Goal: Transaction & Acquisition: Purchase product/service

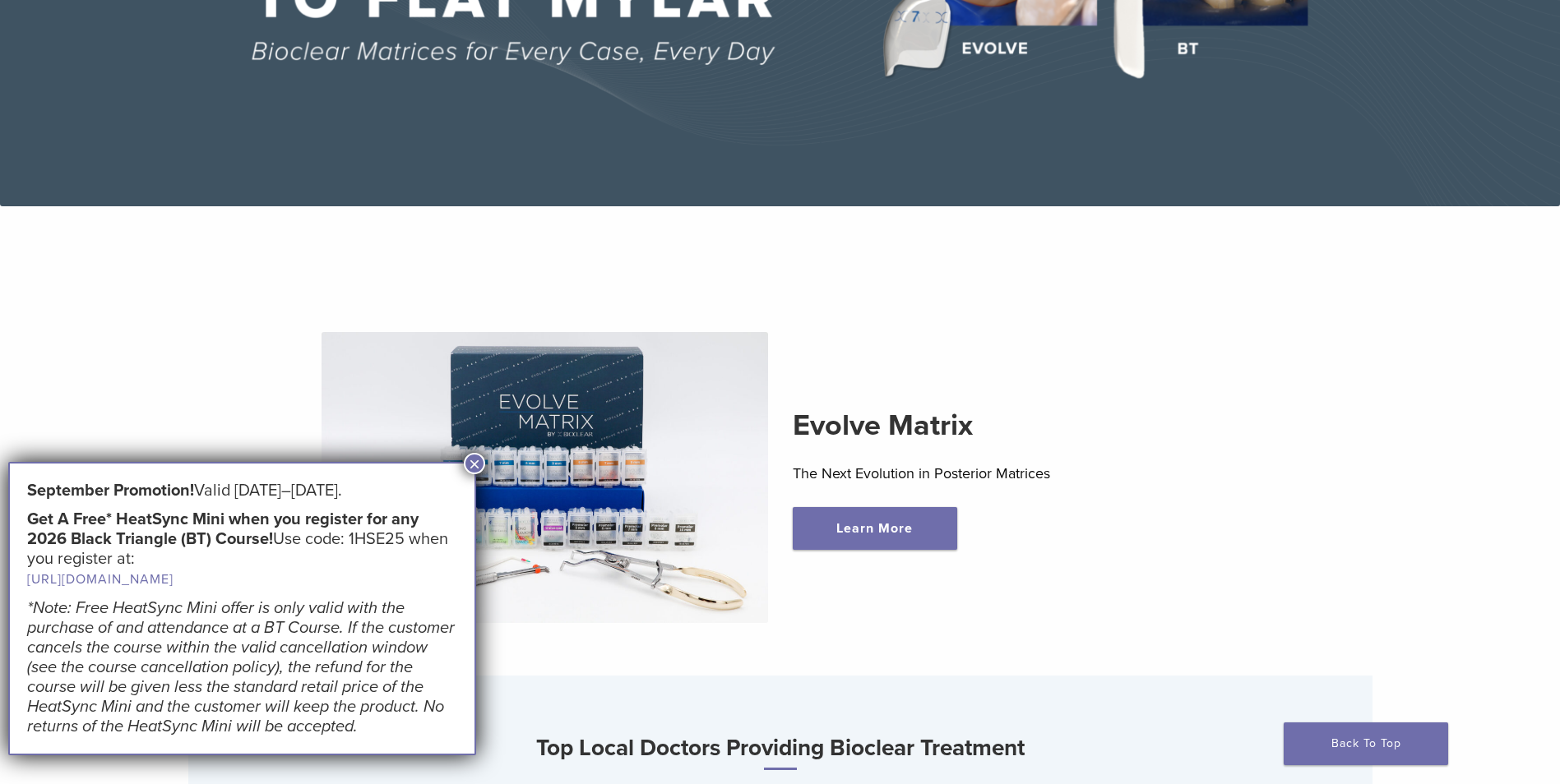
scroll to position [493, 0]
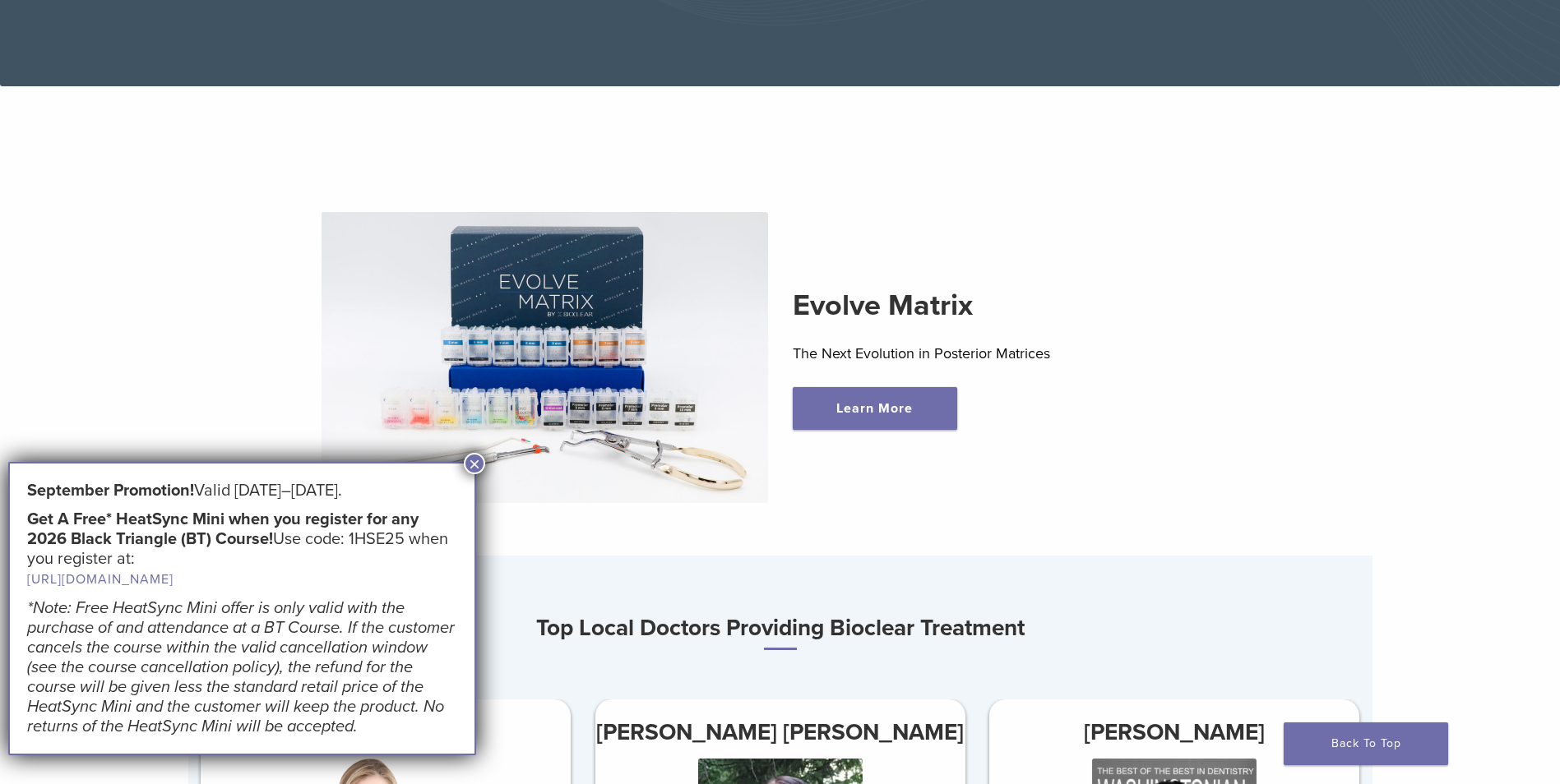
click at [473, 457] on button "×" at bounding box center [474, 463] width 21 height 21
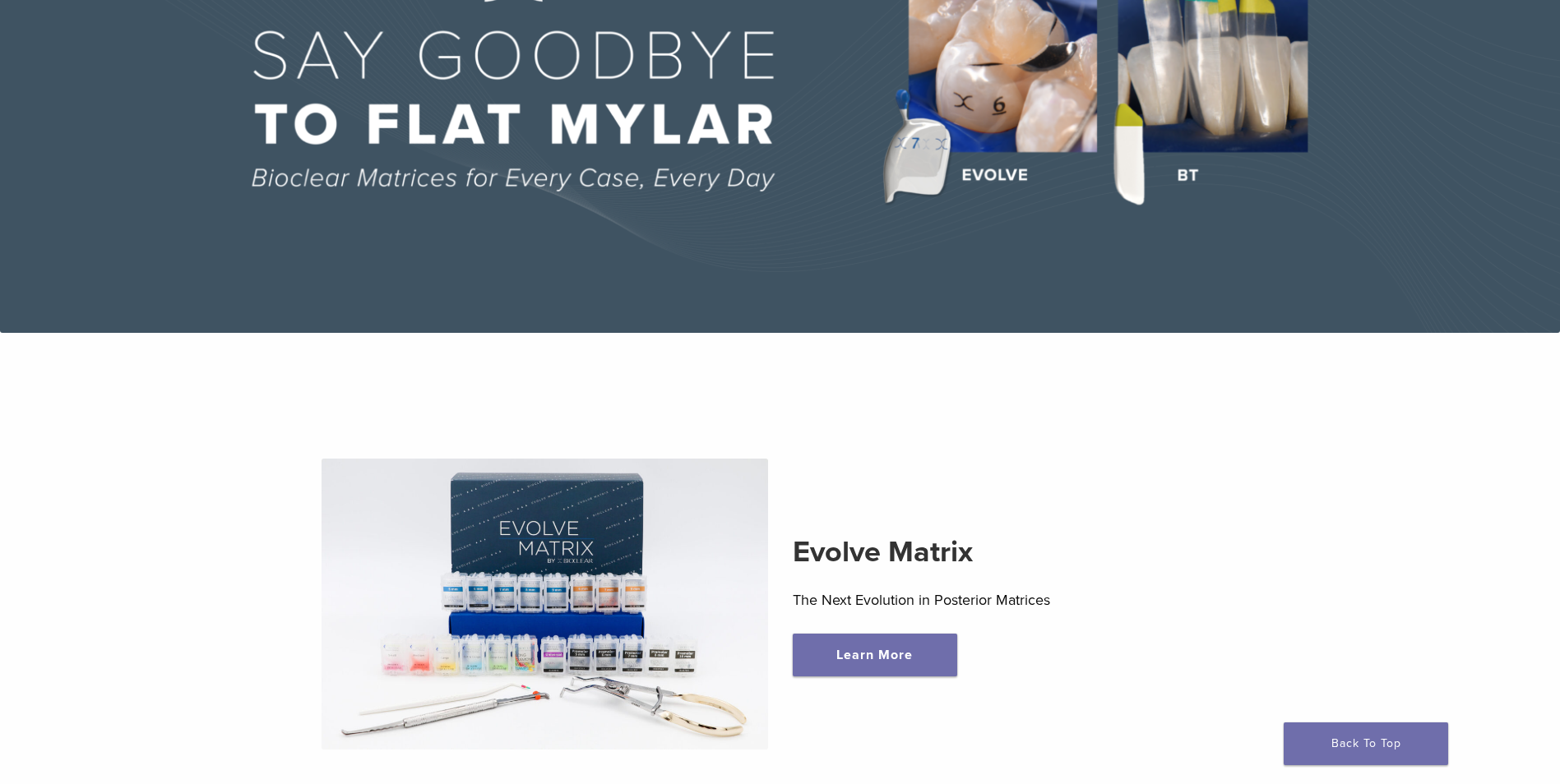
scroll to position [0, 0]
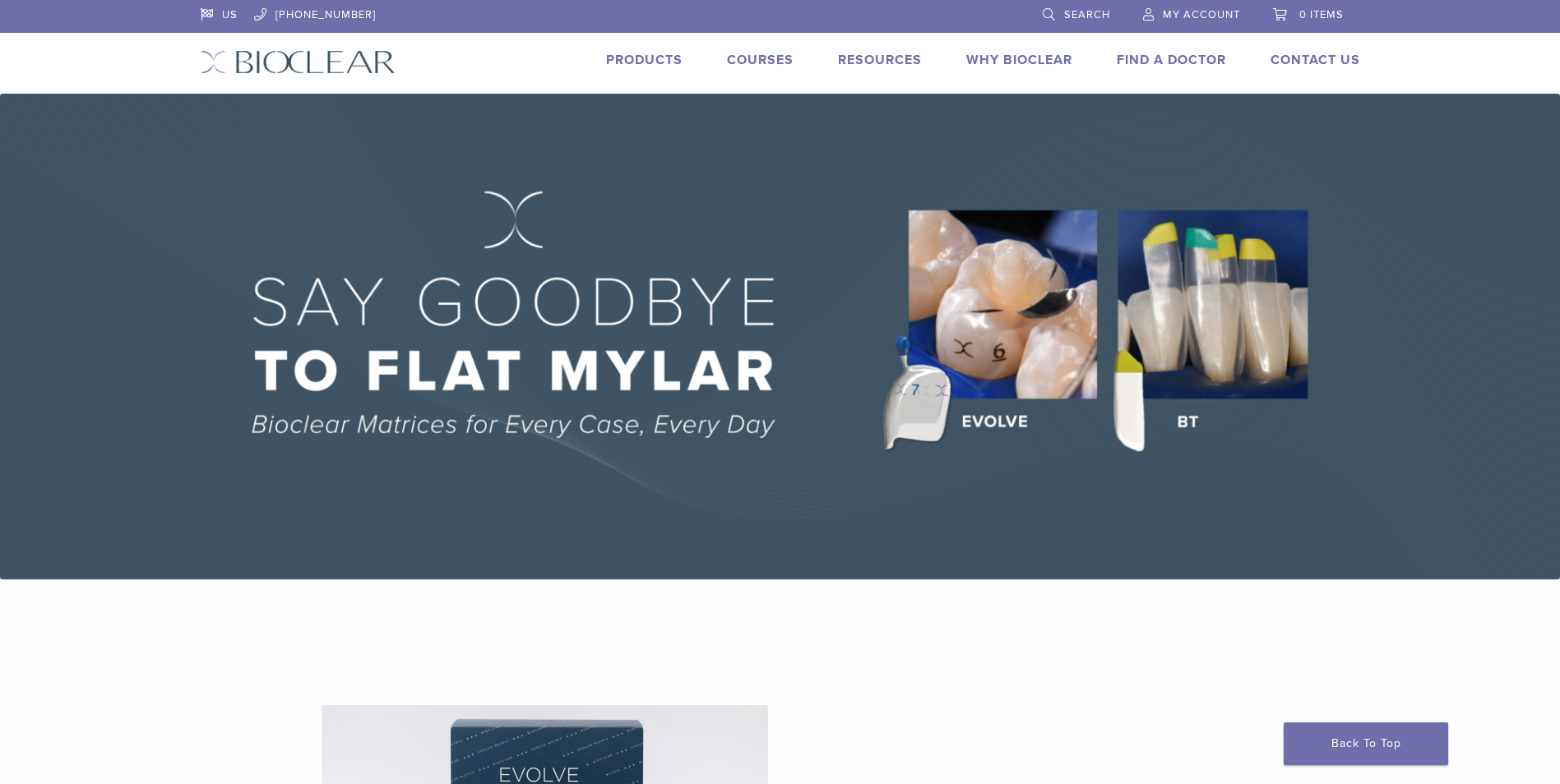
click at [645, 59] on link "Products" at bounding box center [644, 59] width 77 height 16
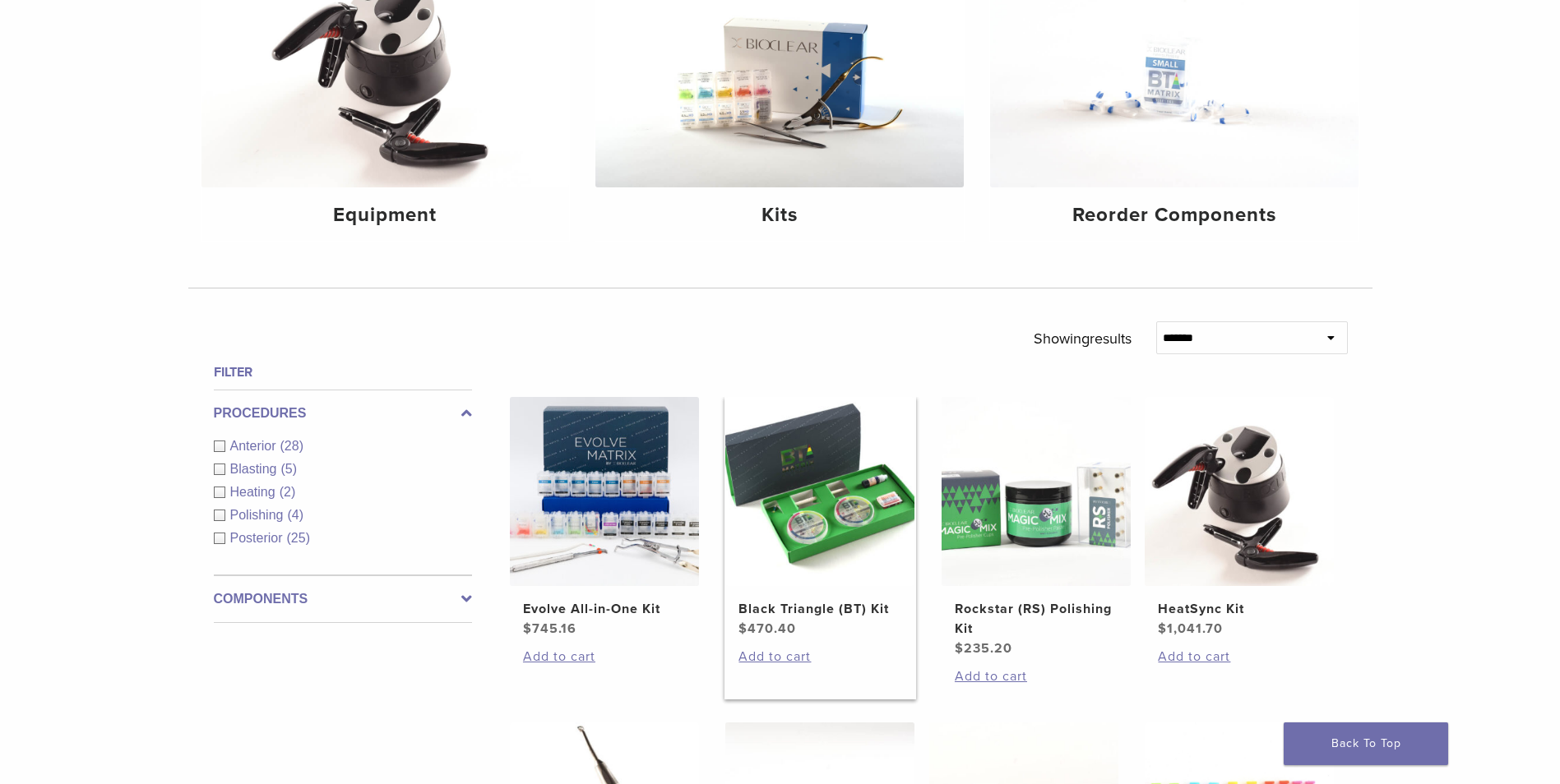
scroll to position [247, 0]
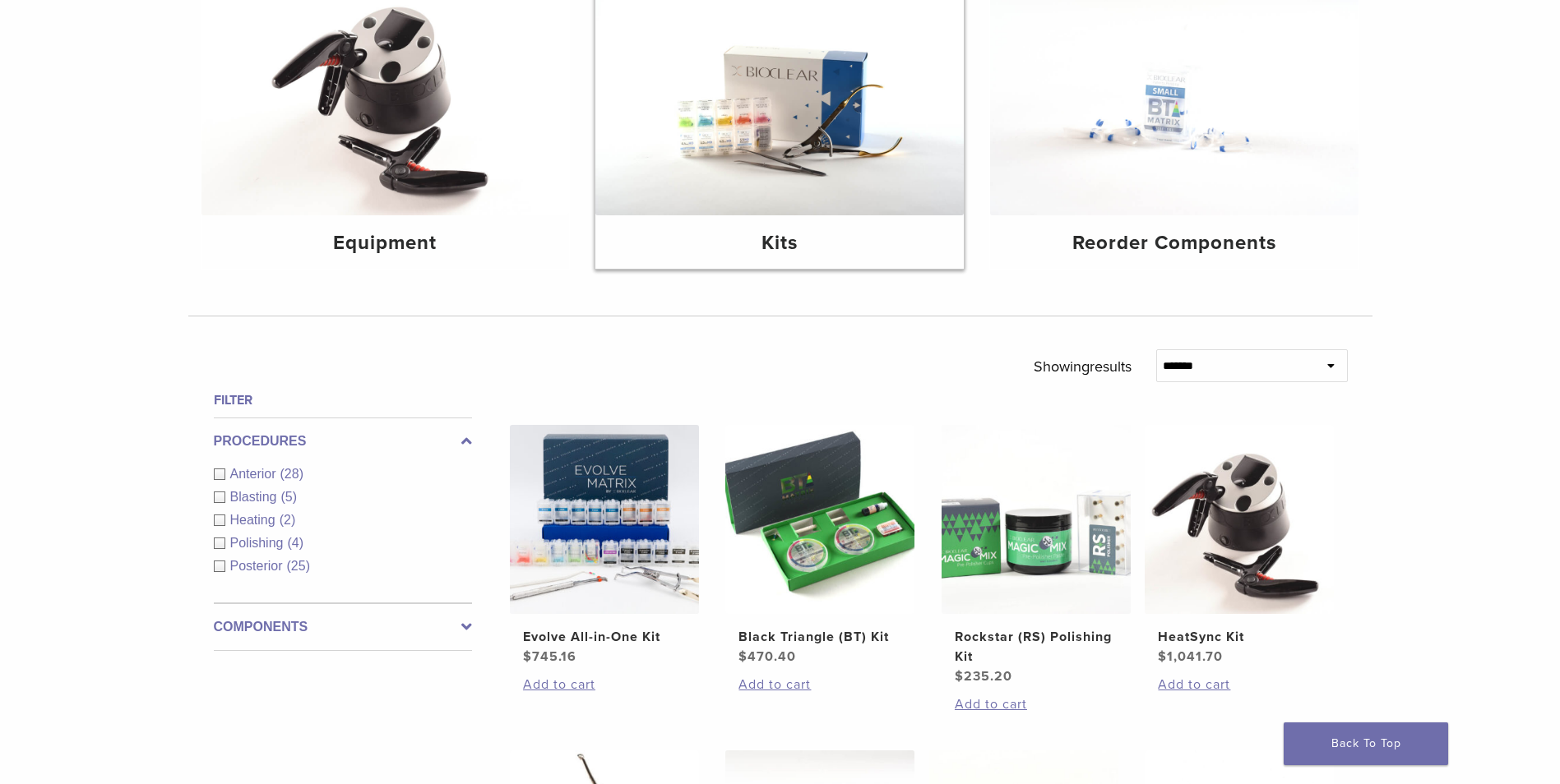
click at [819, 180] on img at bounding box center [780, 92] width 369 height 246
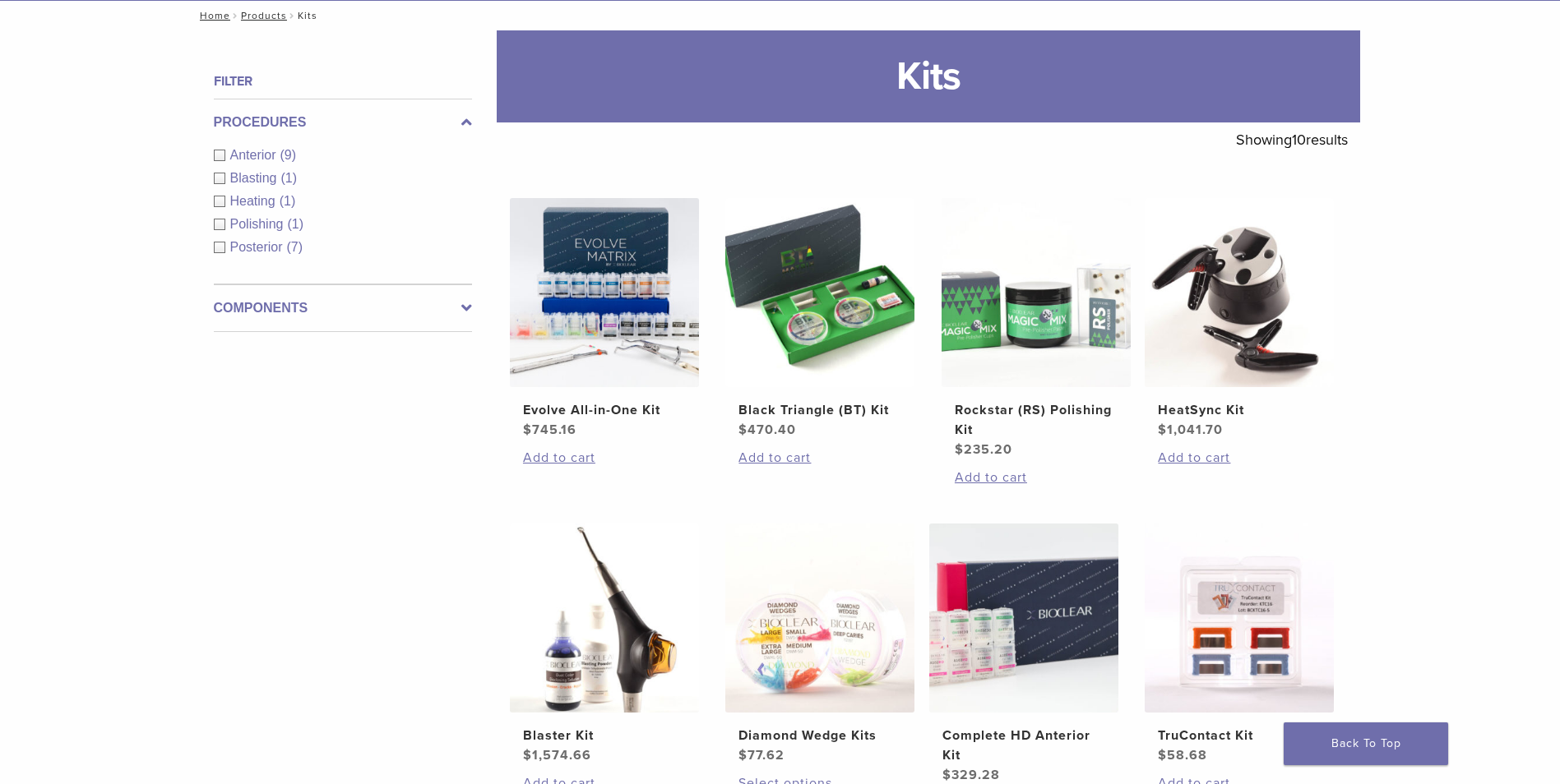
scroll to position [247, 0]
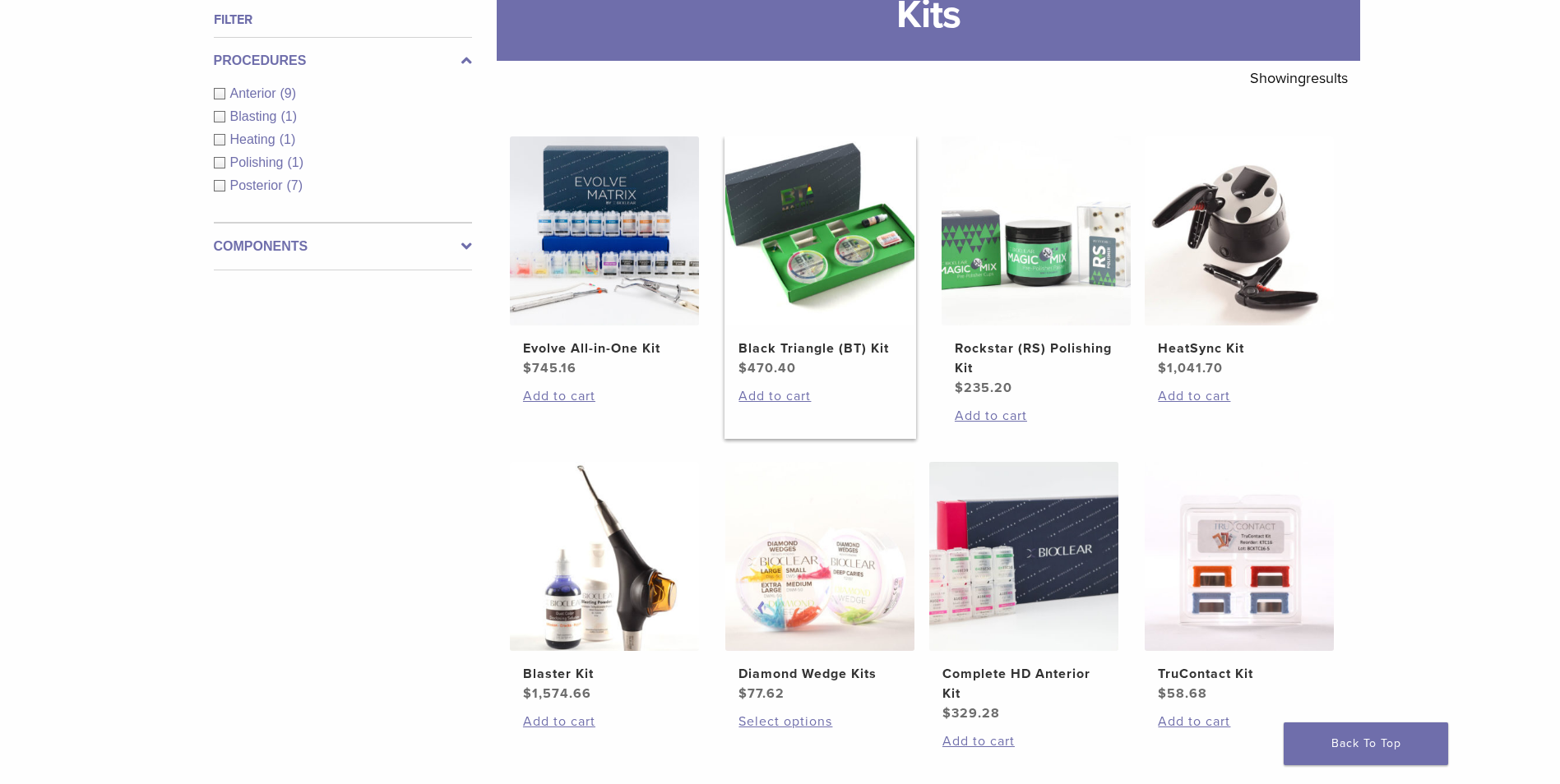
click at [816, 300] on img at bounding box center [819, 230] width 189 height 189
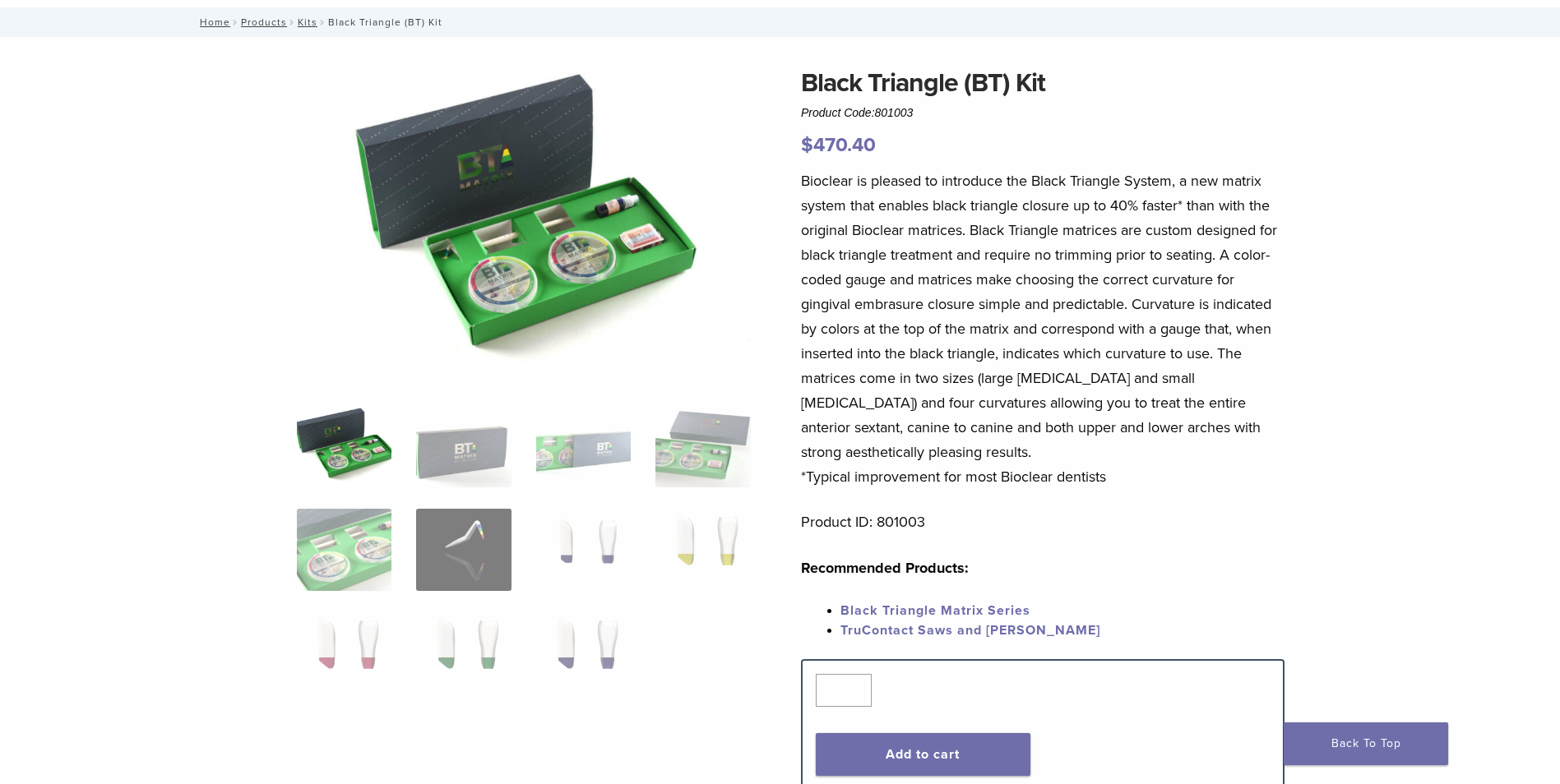
scroll to position [83, 0]
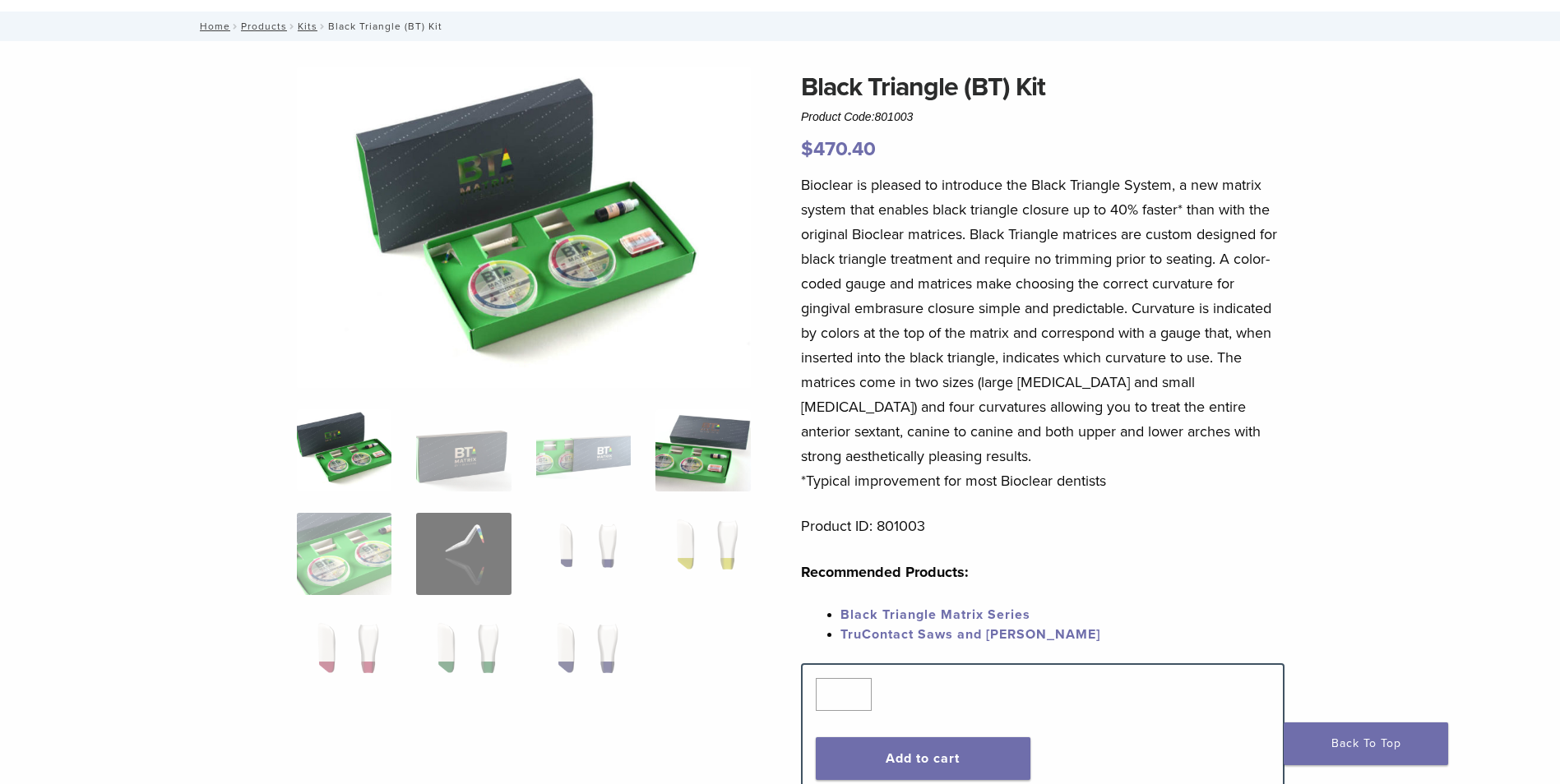
click at [707, 455] on img at bounding box center [703, 451] width 94 height 83
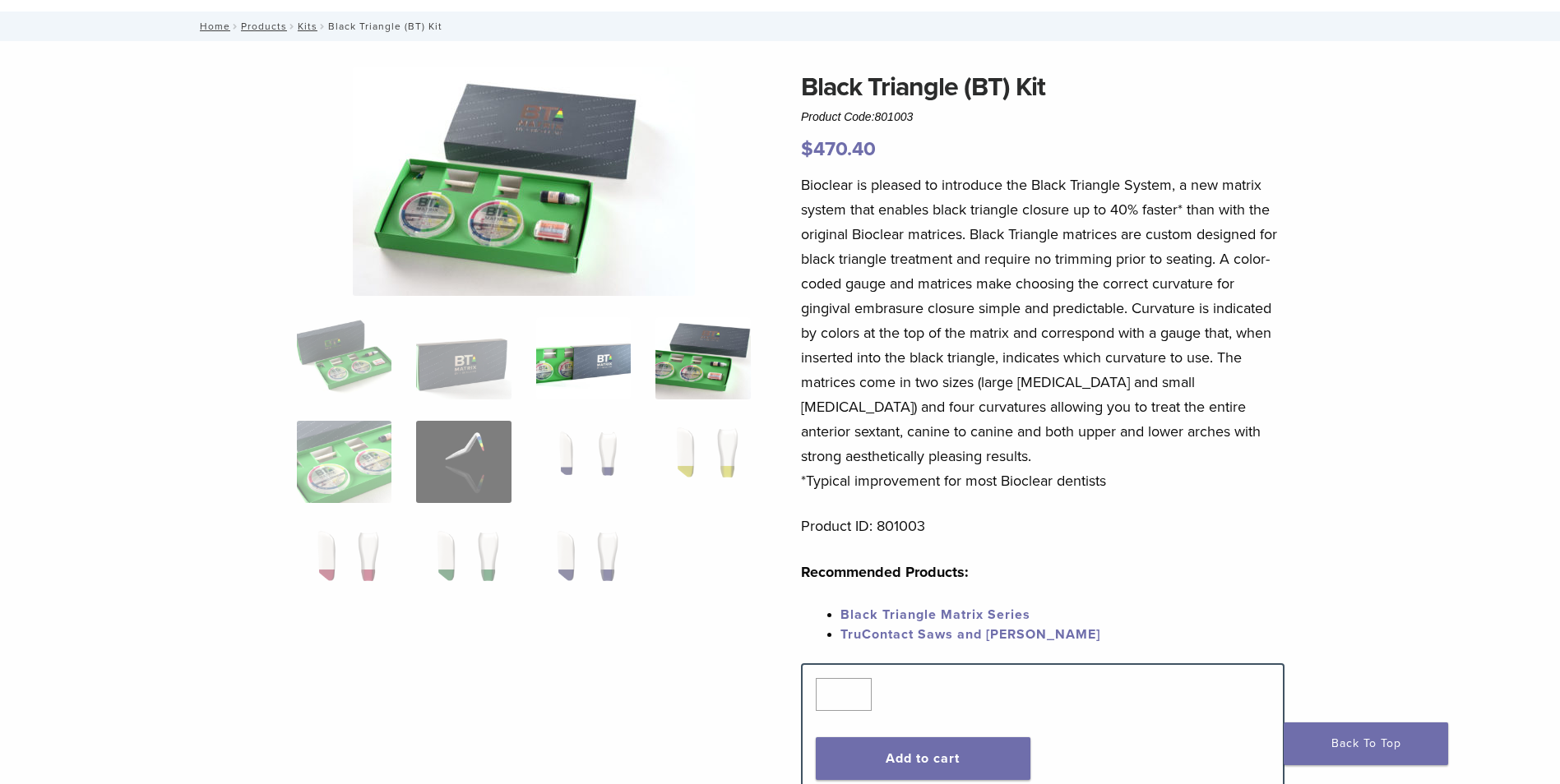
click at [605, 379] on img at bounding box center [583, 359] width 94 height 83
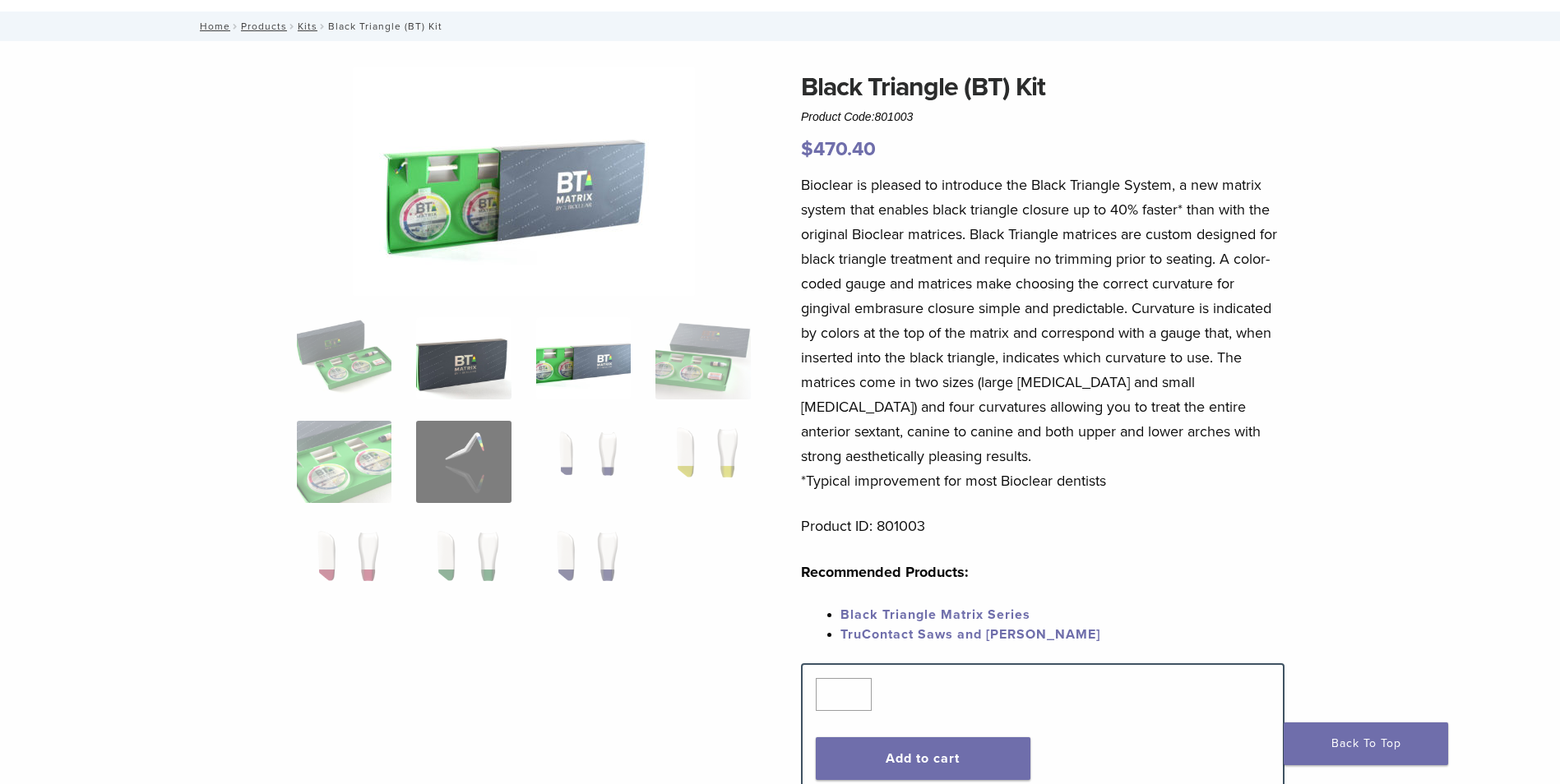
click at [479, 371] on img at bounding box center [463, 359] width 94 height 83
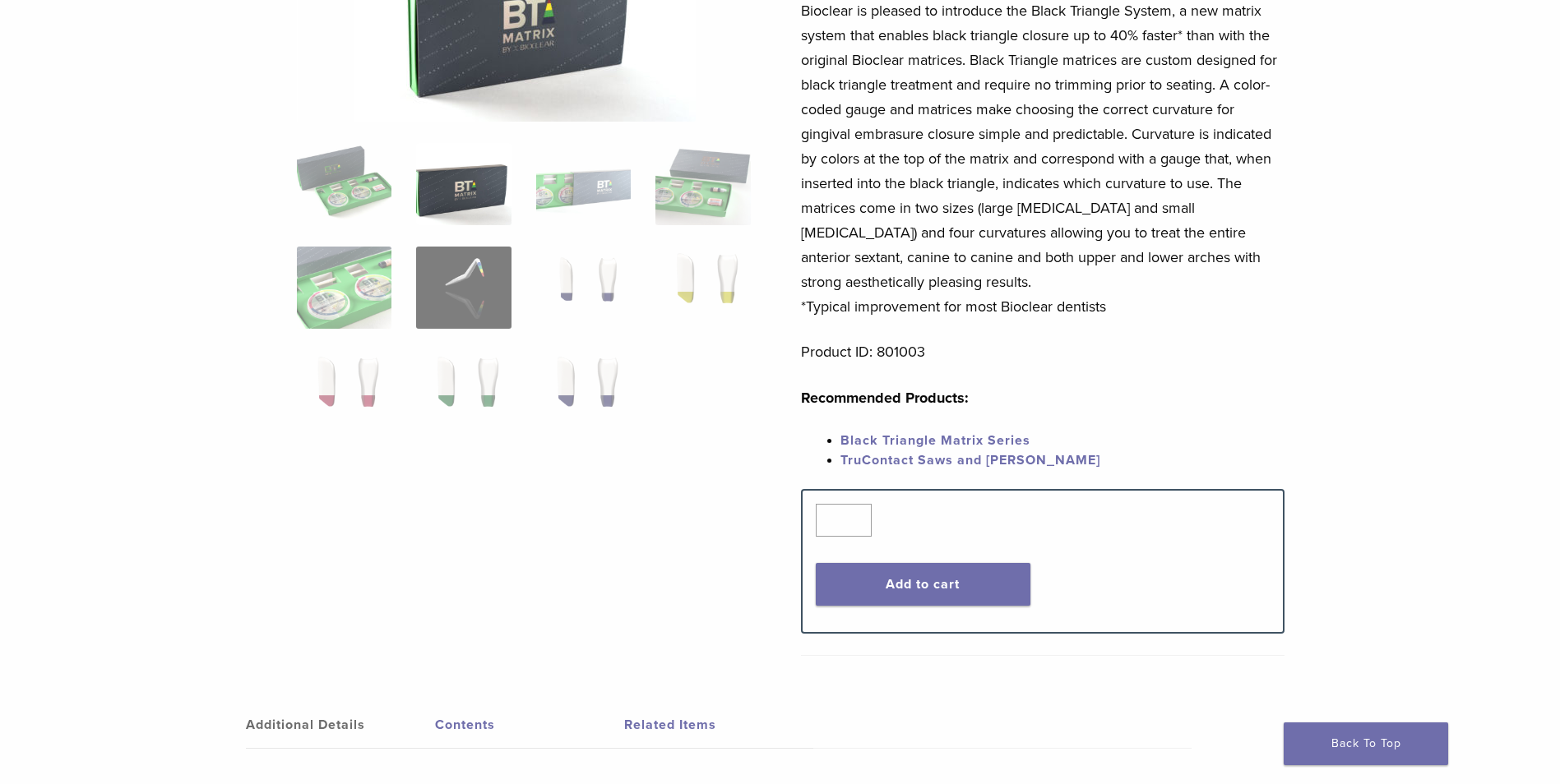
scroll to position [329, 0]
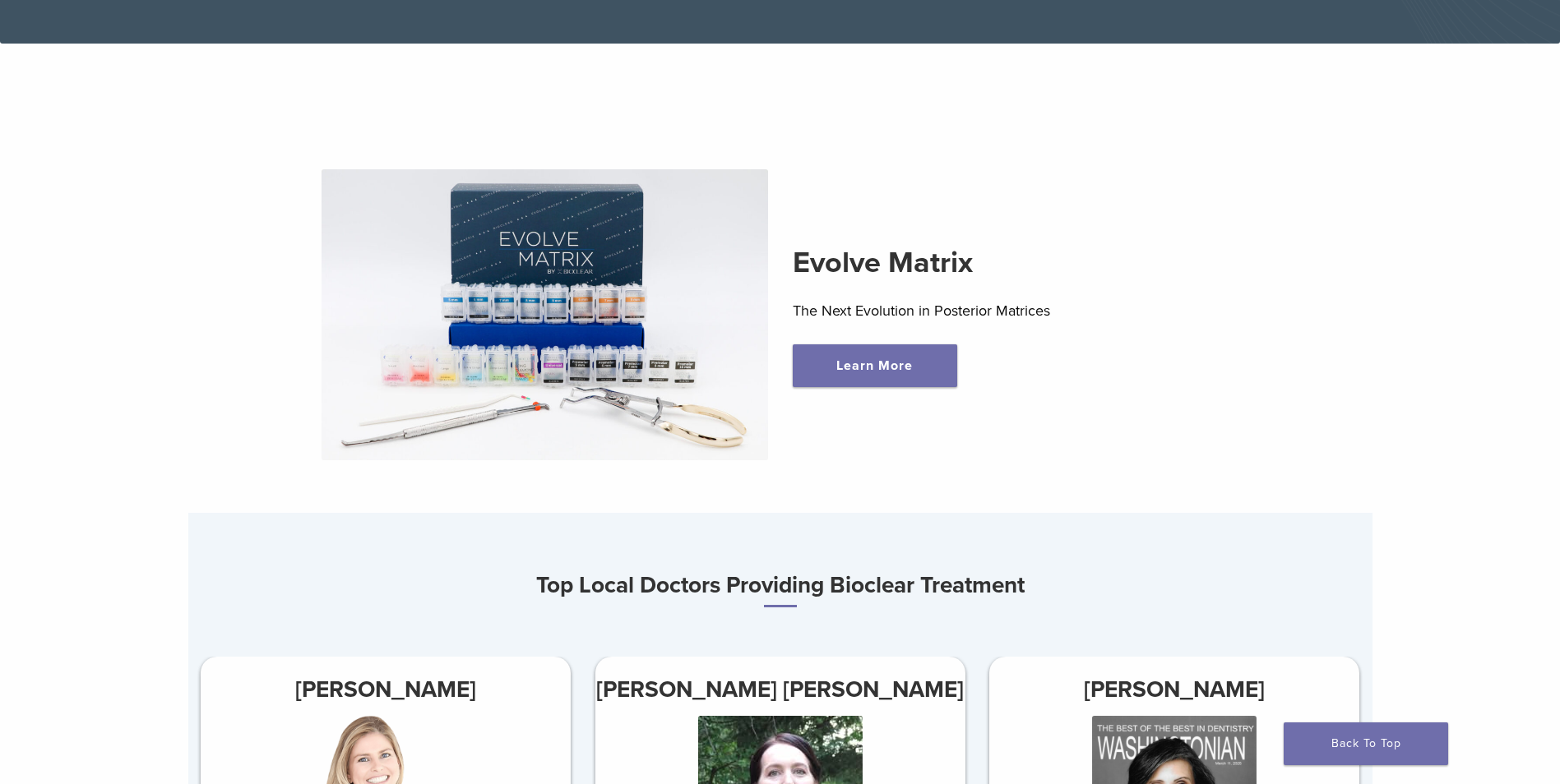
scroll to position [657, 0]
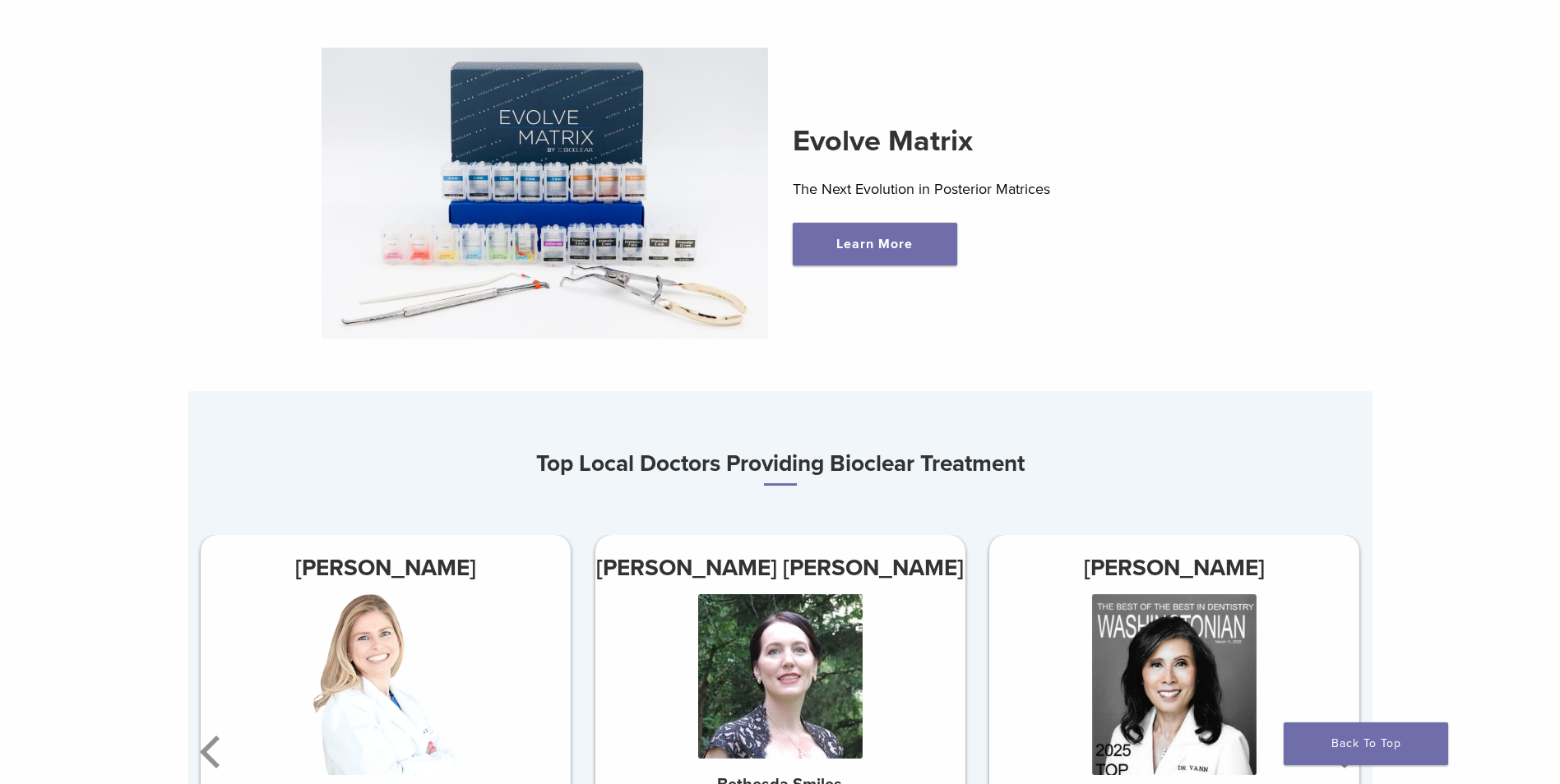
click at [656, 247] on img at bounding box center [544, 193] width 446 height 291
click at [856, 244] on link "Learn More" at bounding box center [875, 244] width 164 height 43
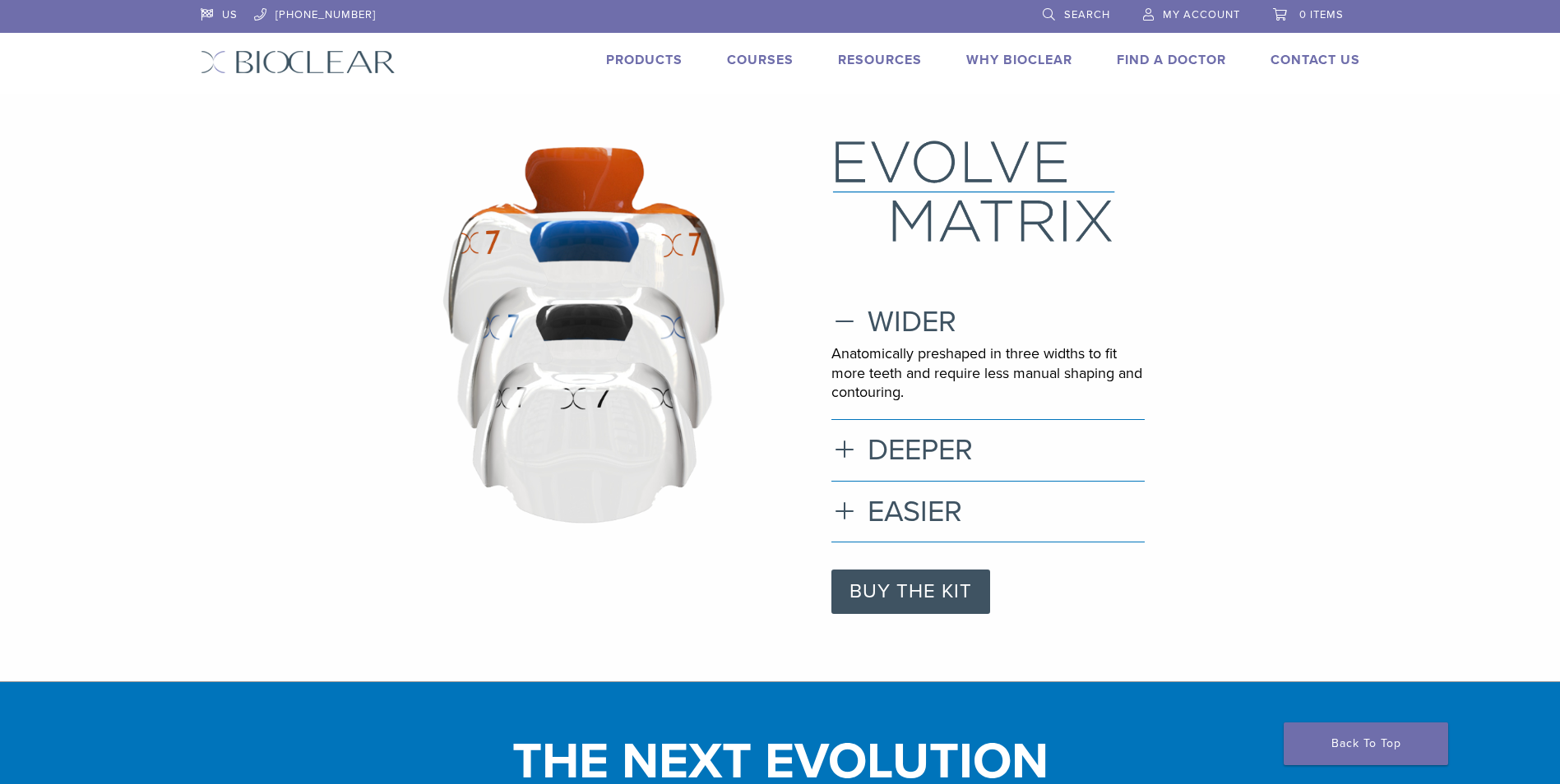
click at [662, 59] on link "Products" at bounding box center [644, 59] width 77 height 16
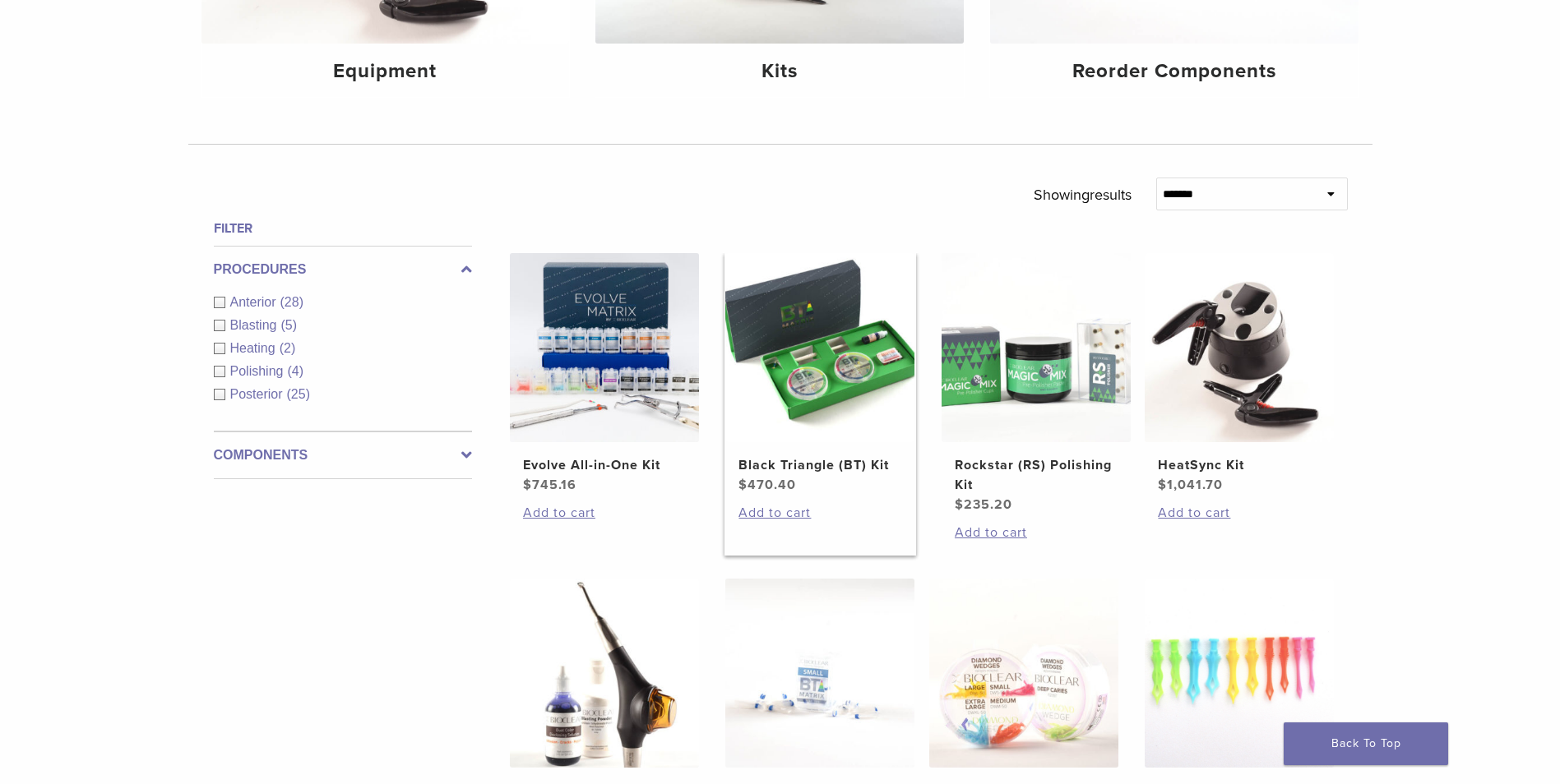
scroll to position [657, 0]
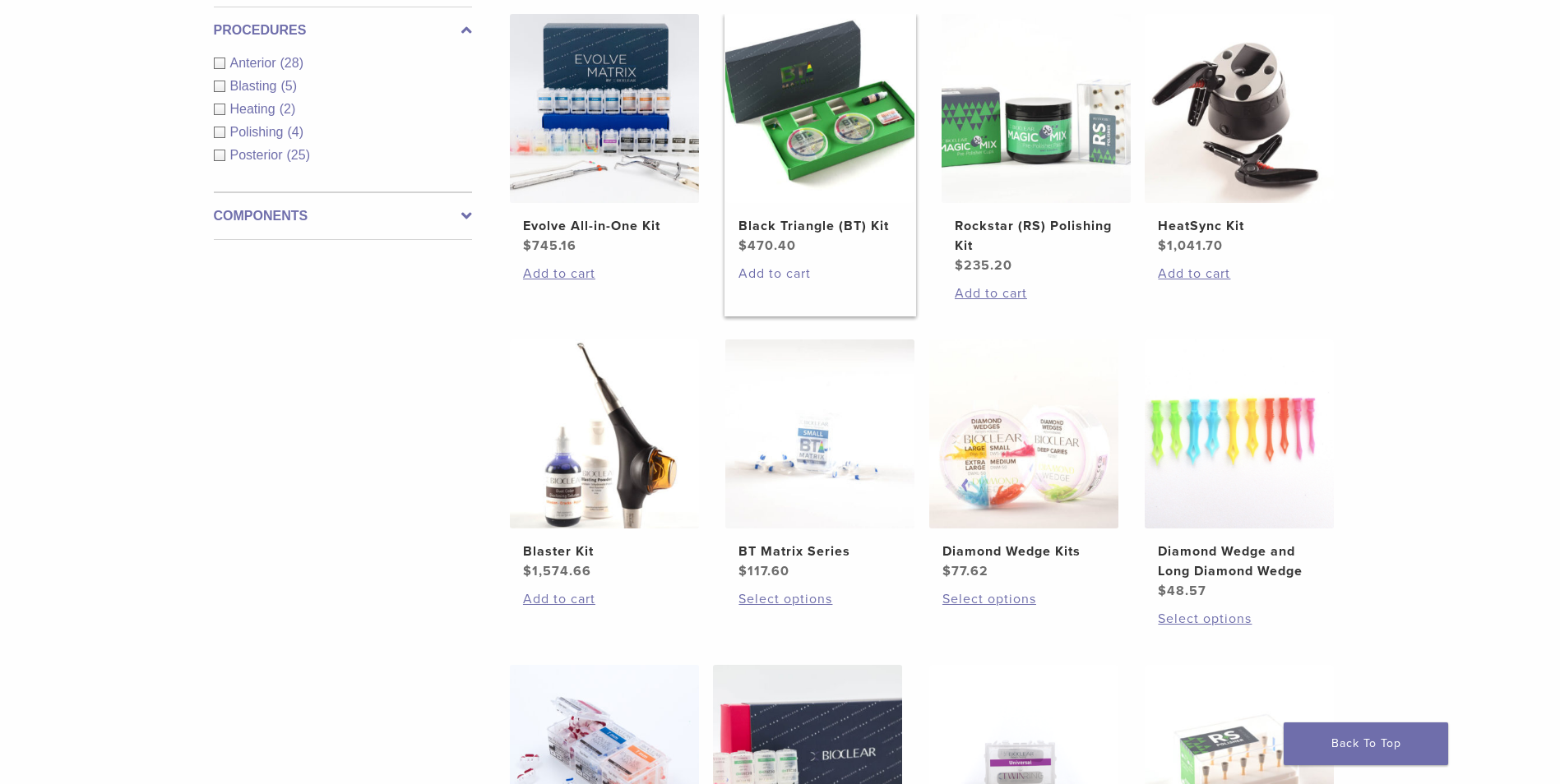
click at [788, 273] on link "Add to cart" at bounding box center [820, 273] width 163 height 20
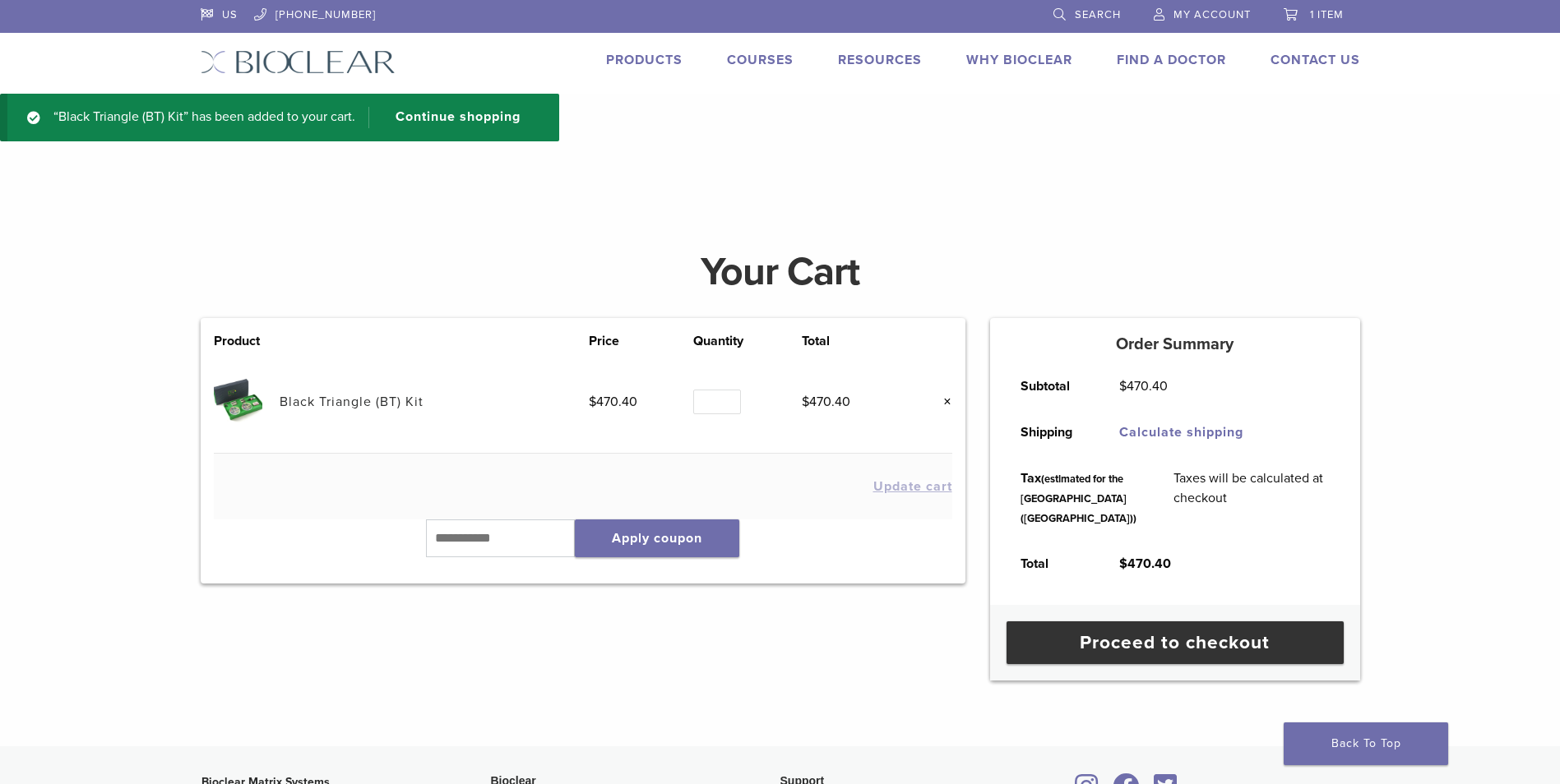
click at [342, 401] on link "Black Triangle (BT) Kit" at bounding box center [351, 401] width 144 height 16
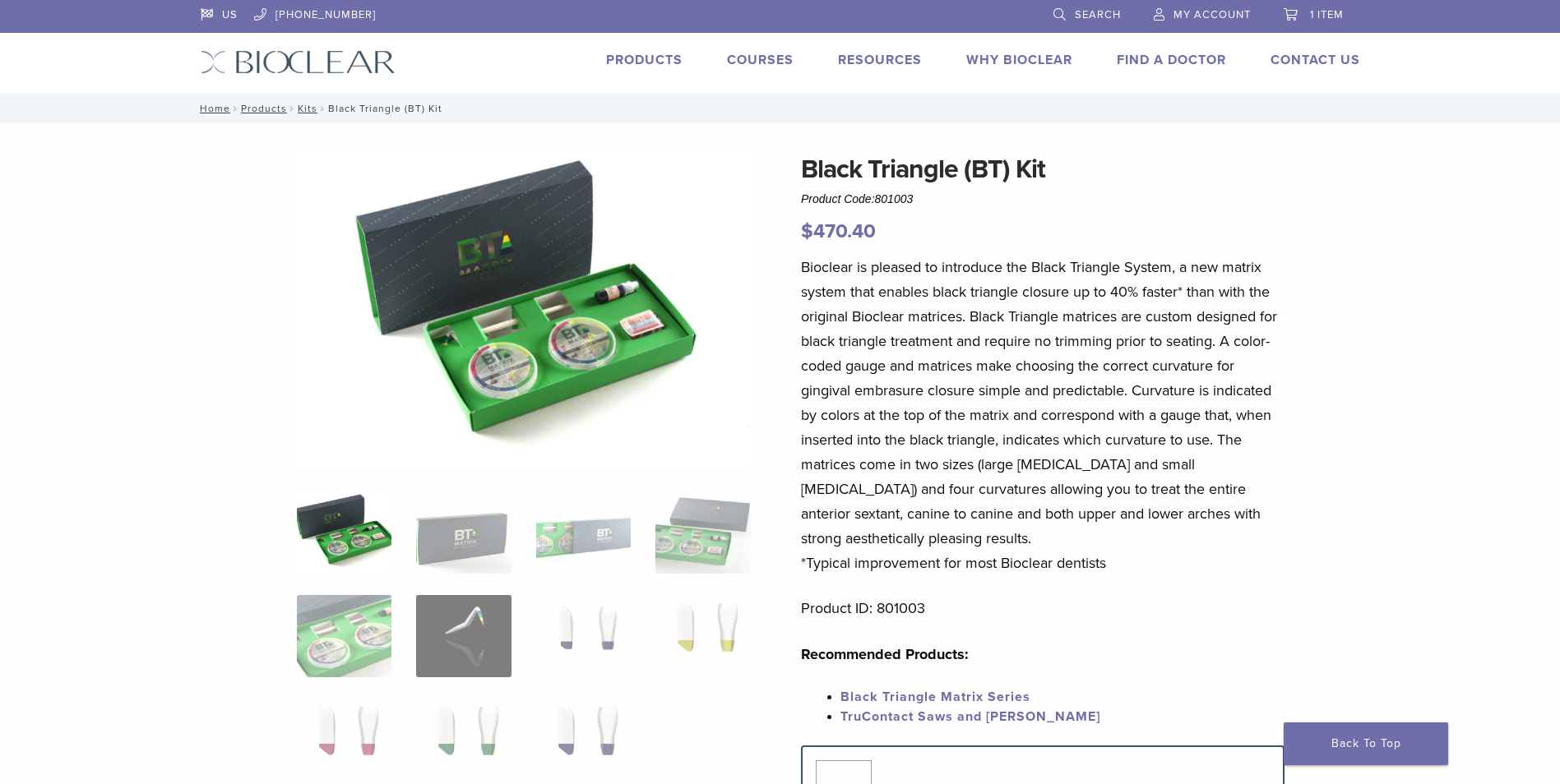
click at [1328, 14] on span "1 item" at bounding box center [1326, 15] width 34 height 13
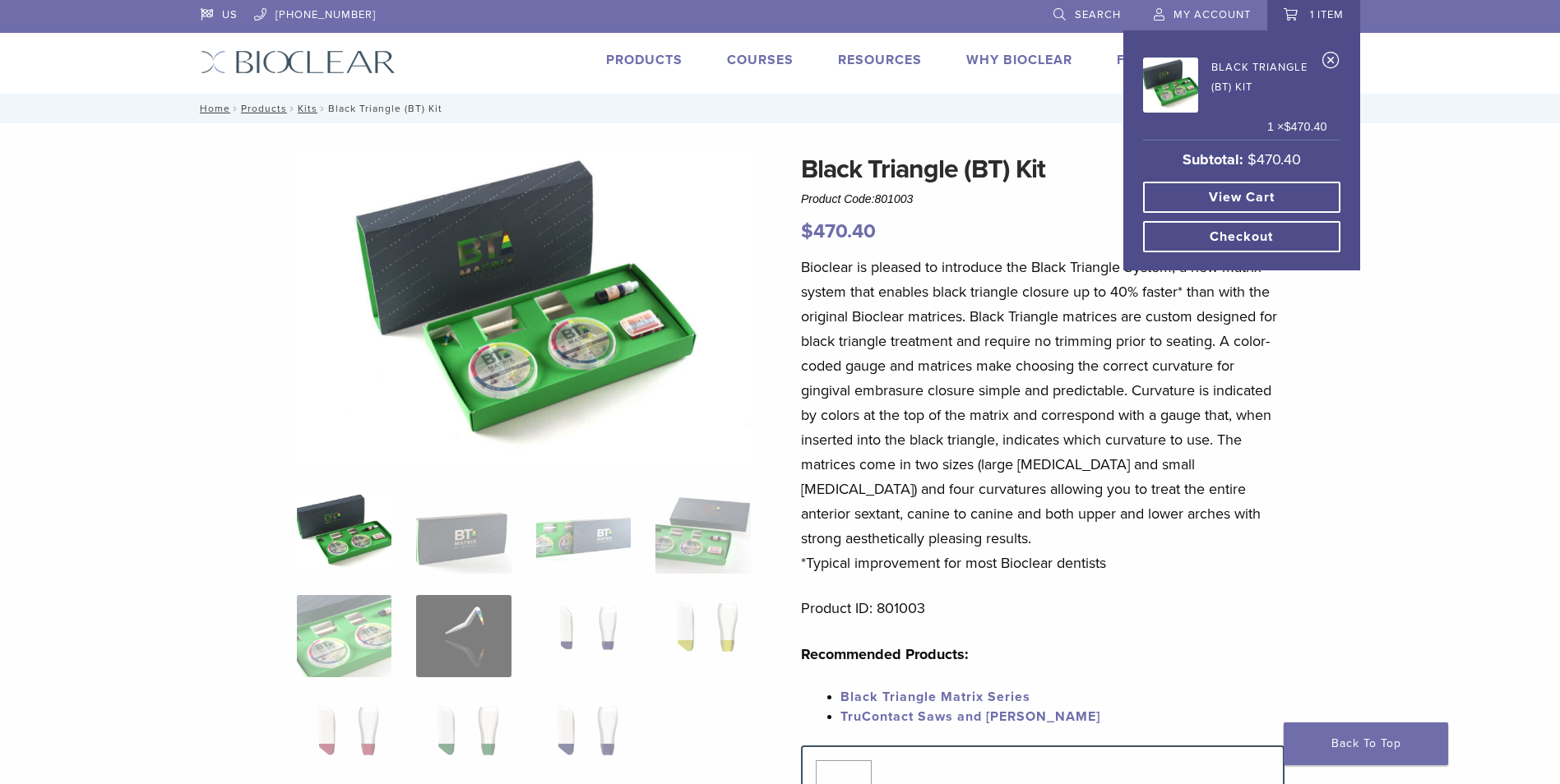
click at [1259, 200] on link "View cart" at bounding box center [1242, 197] width 198 height 32
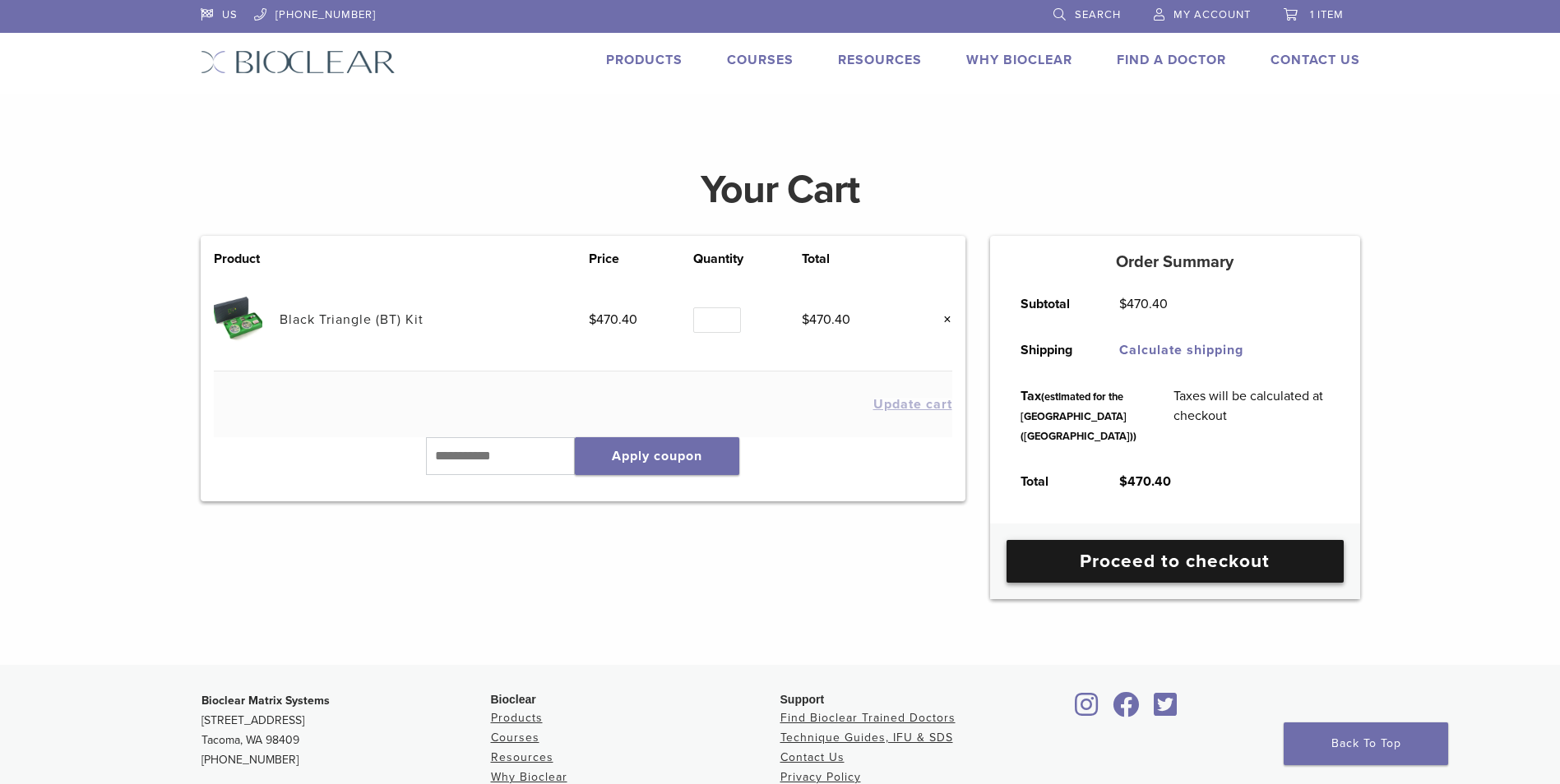
click at [1172, 582] on link "Proceed to checkout" at bounding box center [1174, 561] width 337 height 43
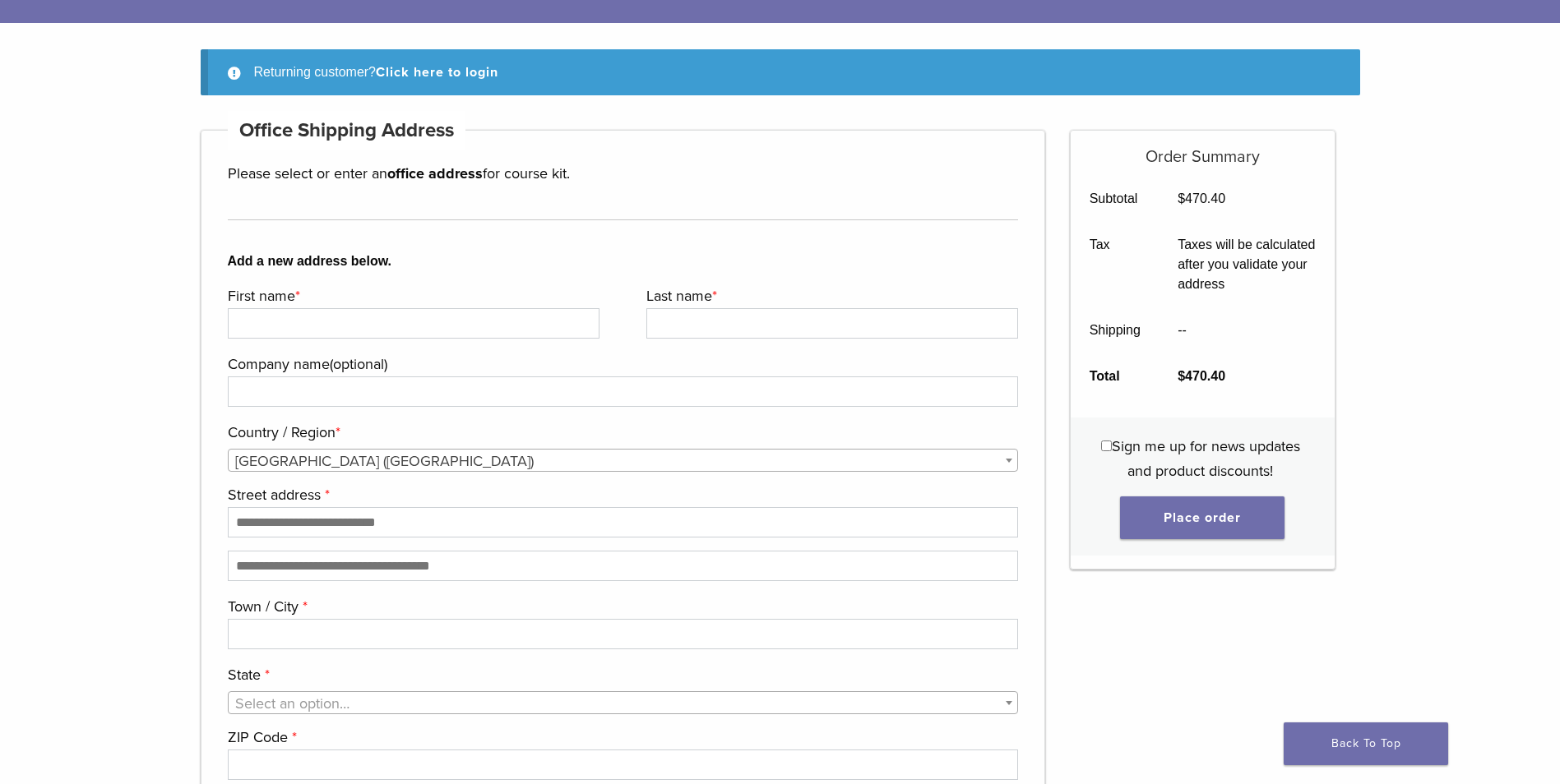
scroll to position [164, 0]
